Goal: Task Accomplishment & Management: Manage account settings

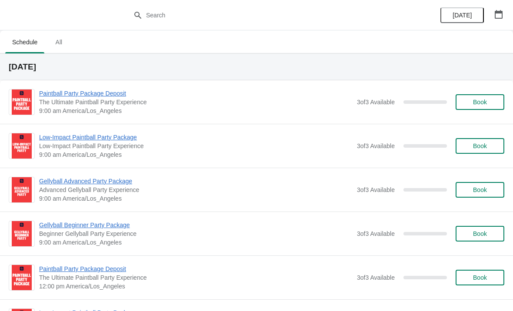
click at [497, 18] on icon "button" at bounding box center [499, 14] width 8 height 9
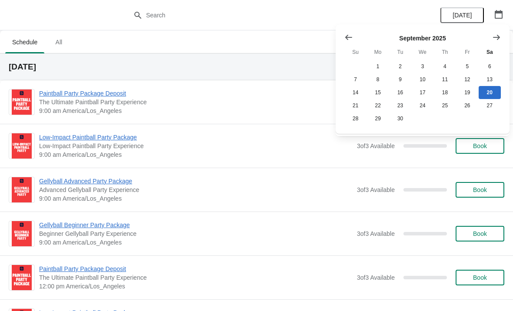
click at [496, 41] on icon "Show next month, October 2025" at bounding box center [496, 37] width 9 height 9
click at [488, 66] on button "4" at bounding box center [489, 66] width 22 height 13
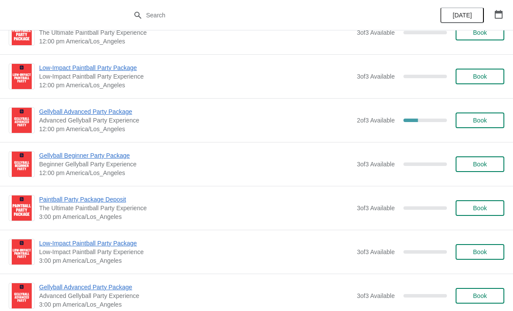
scroll to position [243, 0]
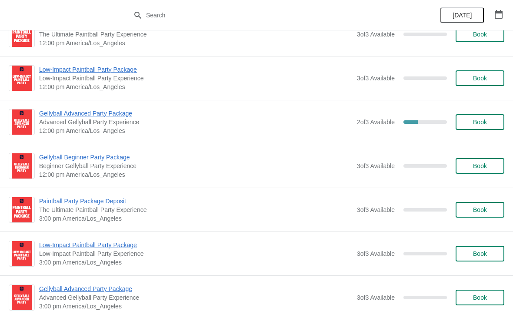
click at [357, 122] on span "2 of 3 Available" at bounding box center [376, 122] width 38 height 7
click at [332, 126] on span "Advanced Gellyball Party Experience" at bounding box center [195, 122] width 313 height 9
click at [117, 111] on span "Gellyball Advanced Party Package" at bounding box center [195, 113] width 313 height 9
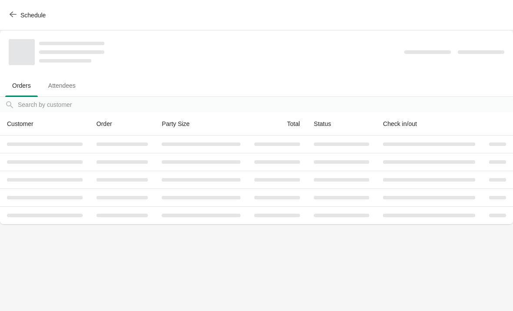
scroll to position [0, 0]
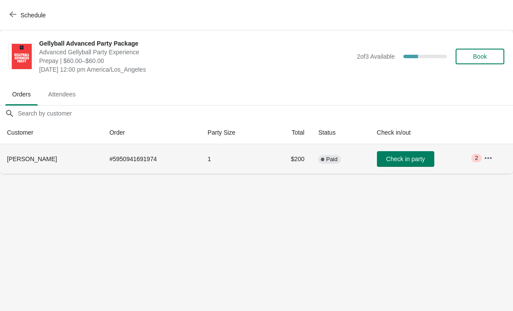
click at [240, 157] on td "1" at bounding box center [234, 159] width 66 height 30
click at [485, 157] on icon "button" at bounding box center [488, 158] width 7 height 2
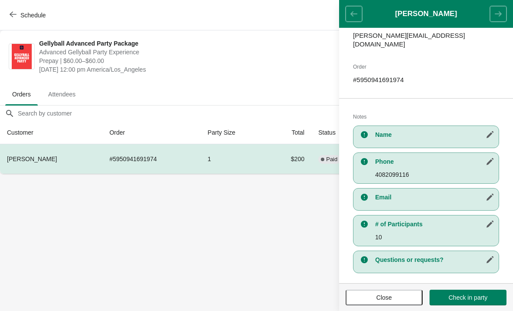
scroll to position [116, 0]
click at [488, 256] on icon "button" at bounding box center [489, 260] width 9 height 9
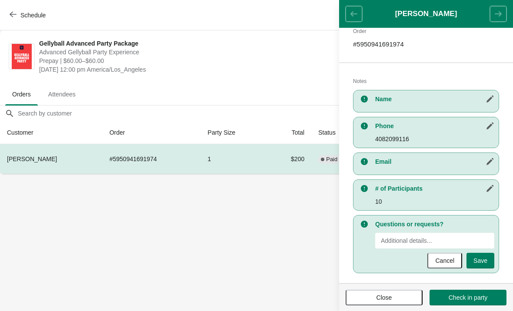
scroll to position [151, 0]
click at [406, 236] on input "New Value" at bounding box center [434, 241] width 119 height 16
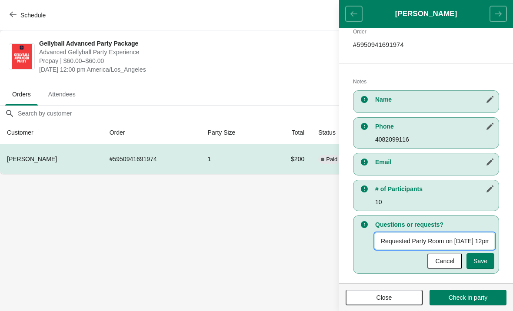
type input "Requested Party Room on [DATE] 12pm to 3pm"
click at [481, 258] on span "Save" at bounding box center [480, 261] width 14 height 7
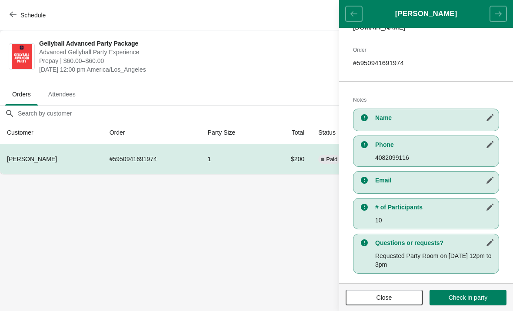
click at [490, 239] on icon "button" at bounding box center [489, 242] width 7 height 7
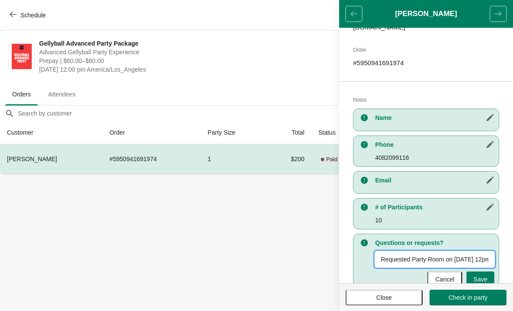
click at [455, 252] on input "Requested Party Room on [DATE] 12pm to 3pm" at bounding box center [434, 260] width 119 height 16
type input "Requested Party Room. Called on [DATE] 12pm to 3pm"
click at [479, 276] on span "Save" at bounding box center [480, 279] width 14 height 7
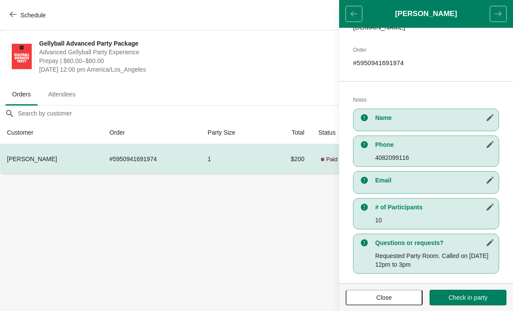
click at [486, 239] on icon "button" at bounding box center [489, 243] width 9 height 9
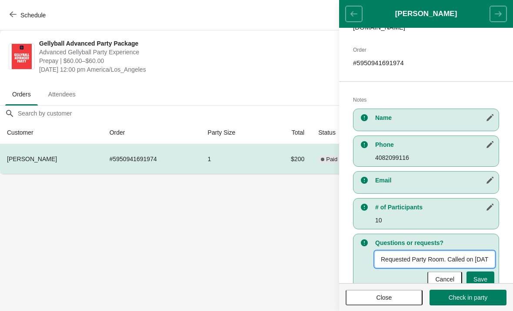
click at [448, 252] on input "Requested Party Room. Called on [DATE] 12pm to 3pm" at bounding box center [434, 260] width 119 height 16
type input "Requested Party Room. Called on [DATE]. 12pm to 3pm"
click at [481, 276] on span "Save" at bounding box center [480, 279] width 14 height 7
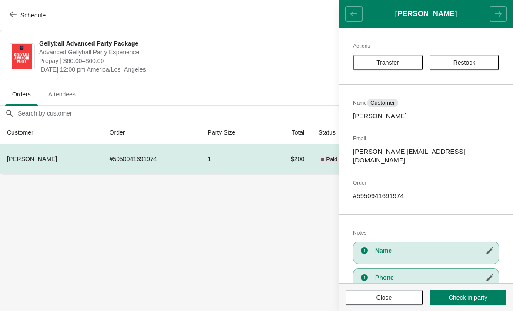
scroll to position [0, 0]
click at [377, 296] on span "Close" at bounding box center [384, 297] width 16 height 7
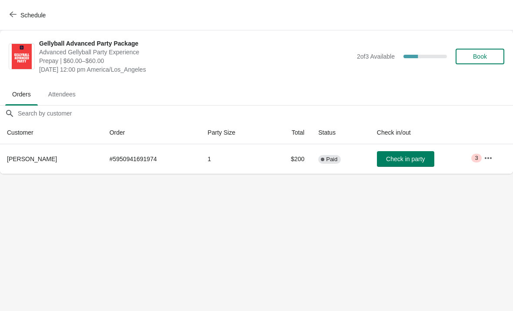
click at [490, 157] on icon "button" at bounding box center [488, 158] width 7 height 2
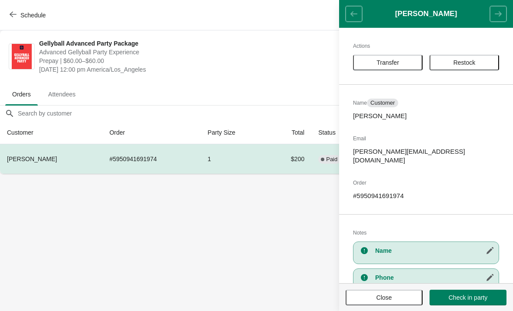
click at [382, 302] on button "Close" at bounding box center [383, 298] width 77 height 16
